Goal: Information Seeking & Learning: Learn about a topic

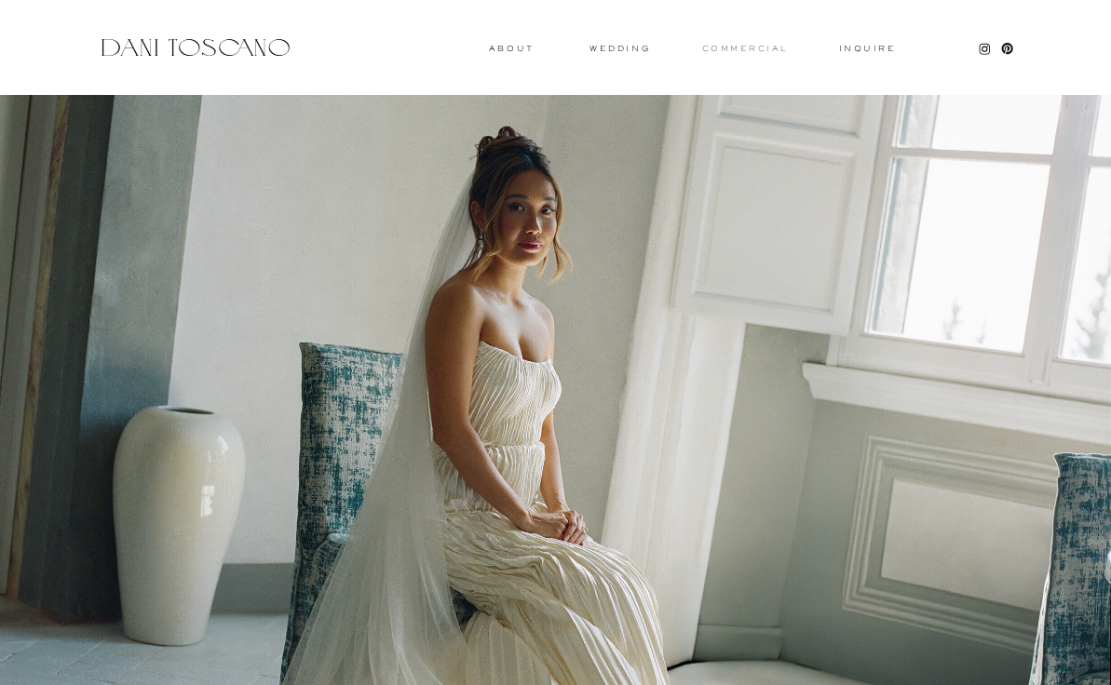
click at [738, 47] on h3 "commercial" at bounding box center [744, 48] width 85 height 7
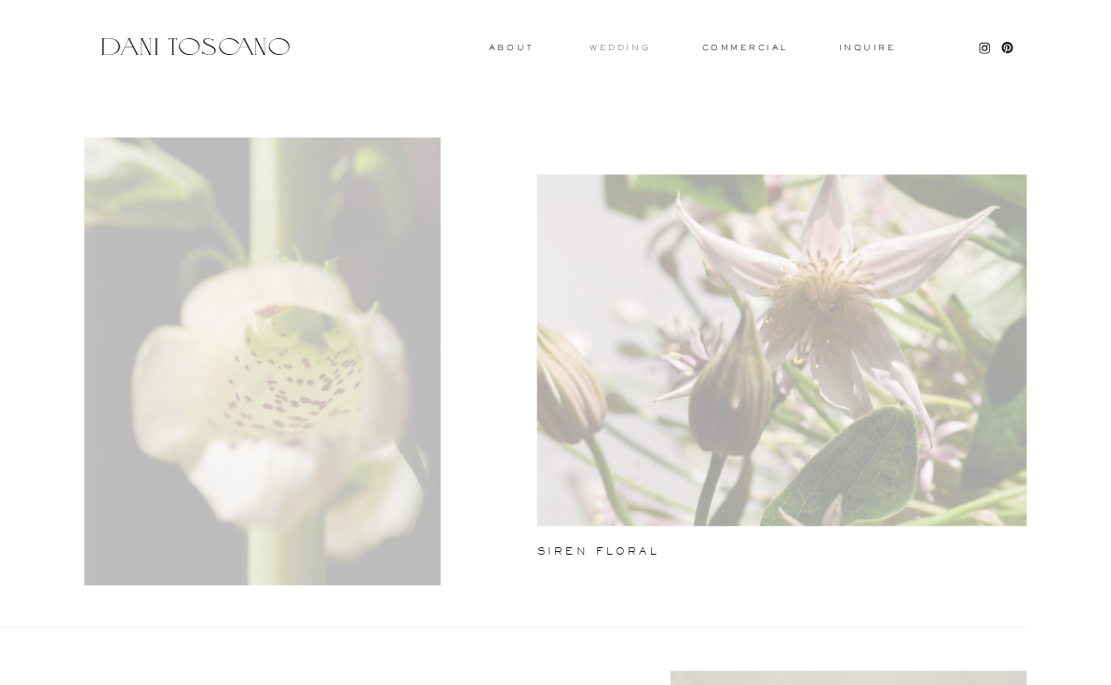
click at [623, 45] on h3 "wedding" at bounding box center [619, 47] width 61 height 7
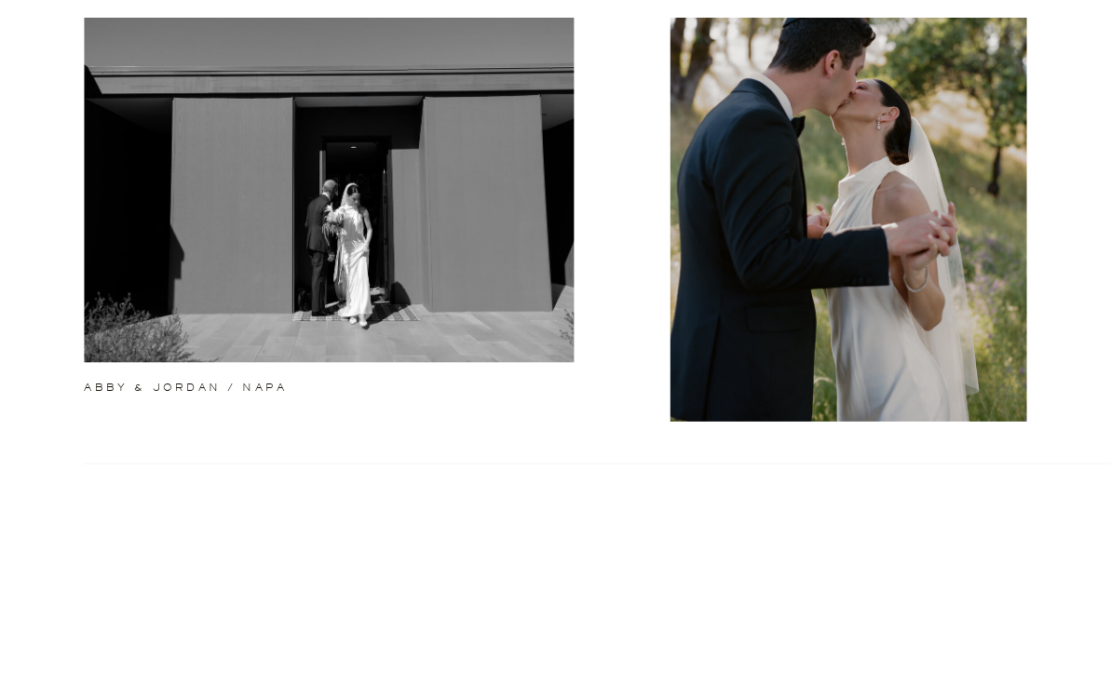
scroll to position [644, 0]
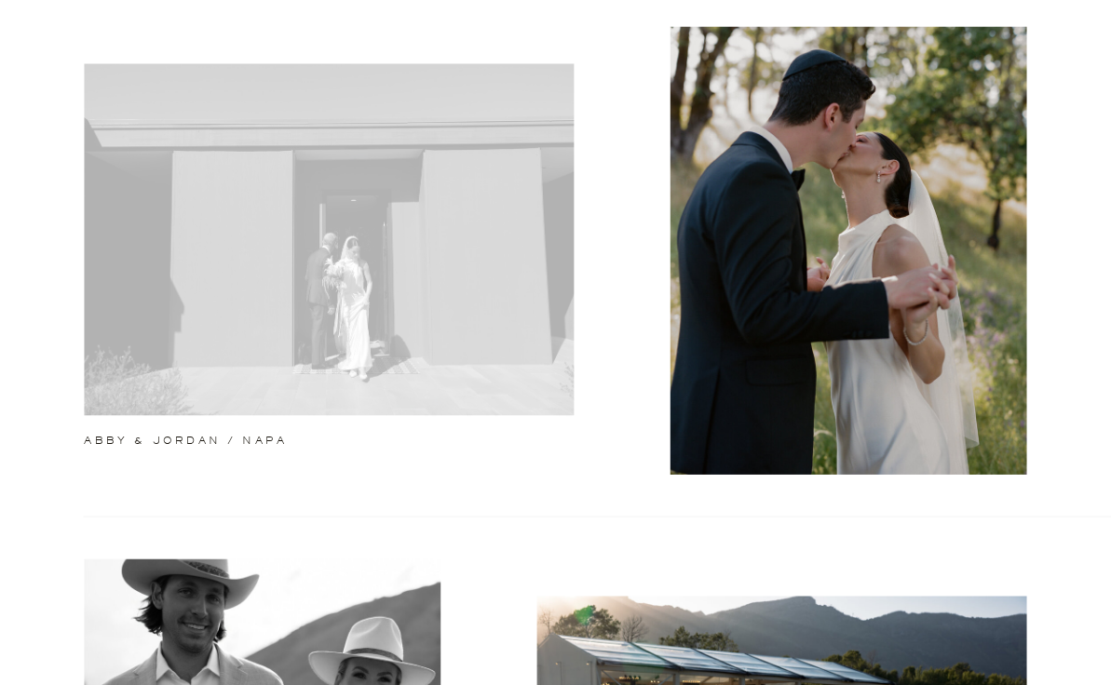
click at [417, 223] on div at bounding box center [329, 239] width 490 height 352
